Goal: Information Seeking & Learning: Check status

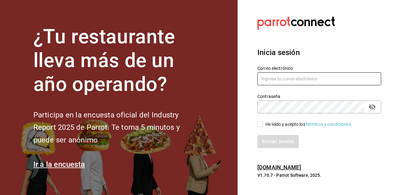
type input "[PERSON_NAME][EMAIL_ADDRESS][PERSON_NAME][DOMAIN_NAME]"
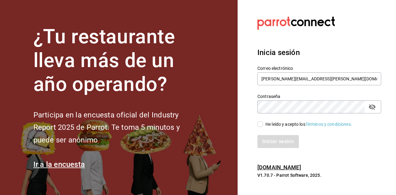
drag, startPoint x: 257, startPoint y: 124, endPoint x: 260, endPoint y: 122, distance: 4.1
click at [260, 122] on div "He leído y acepto los Términos y condiciones." at bounding box center [315, 120] width 131 height 14
click at [260, 122] on input "He leído y acepto los Términos y condiciones." at bounding box center [260, 124] width 6 height 6
checkbox input "true"
click at [264, 140] on button "Iniciar sesión" at bounding box center [278, 141] width 42 height 13
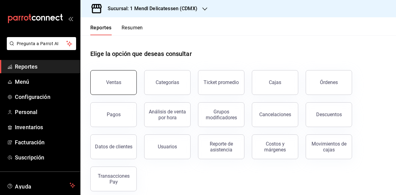
click at [117, 85] on button "Ventas" at bounding box center [113, 82] width 46 height 25
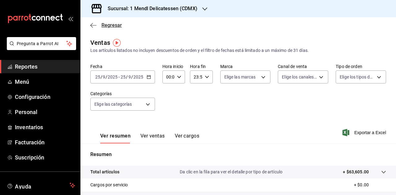
click at [103, 26] on span "Regresar" at bounding box center [111, 25] width 20 height 6
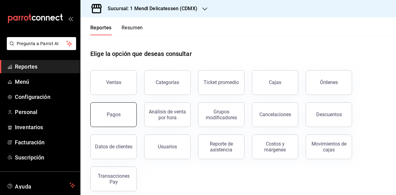
click at [100, 113] on button "Pagos" at bounding box center [113, 114] width 46 height 25
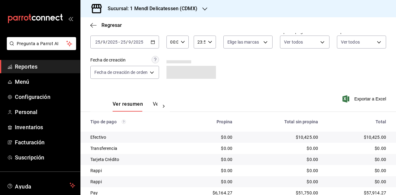
scroll to position [55, 0]
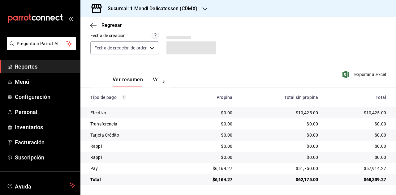
drag, startPoint x: 309, startPoint y: 112, endPoint x: 343, endPoint y: 109, distance: 34.1
click at [309, 112] on div "$10,425.00" at bounding box center [280, 113] width 76 height 6
